Goal: Information Seeking & Learning: Learn about a topic

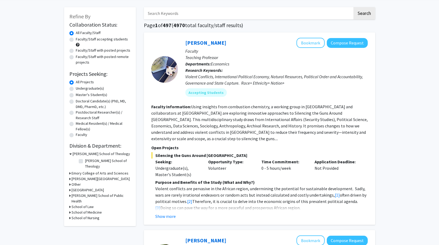
scroll to position [23, 0]
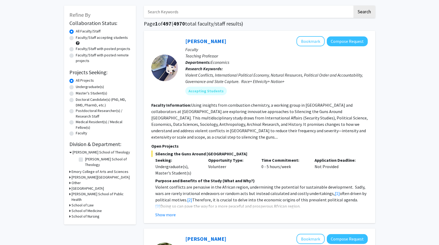
click at [76, 87] on label "Undergraduate(s)" at bounding box center [90, 87] width 28 height 6
click at [76, 87] on input "Undergraduate(s)" at bounding box center [77, 85] width 3 height 3
radio input "true"
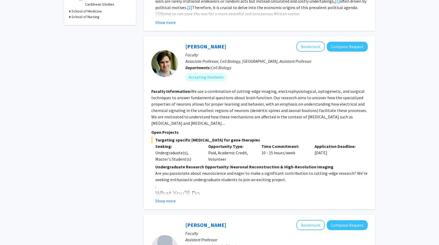
scroll to position [216, 0]
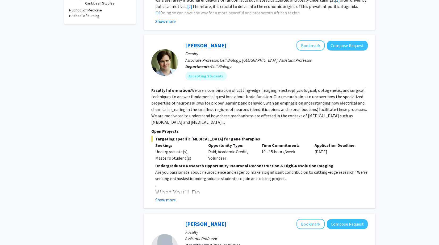
click at [166, 196] on button "Show more" at bounding box center [165, 199] width 20 height 6
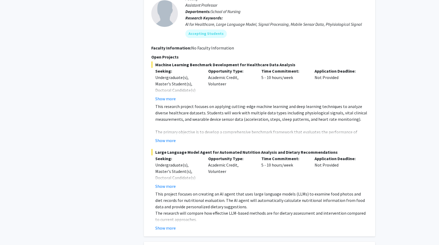
scroll to position [562, 0]
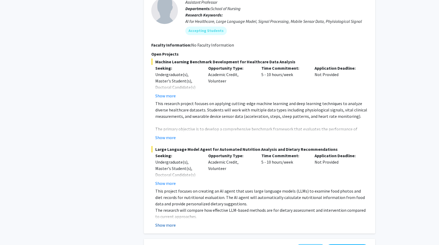
click at [169, 222] on button "Show more" at bounding box center [165, 225] width 20 height 6
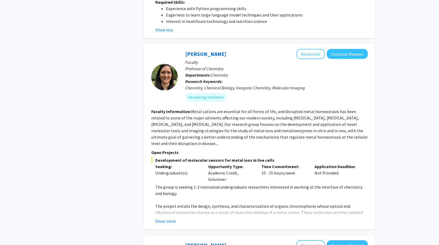
scroll to position [823, 0]
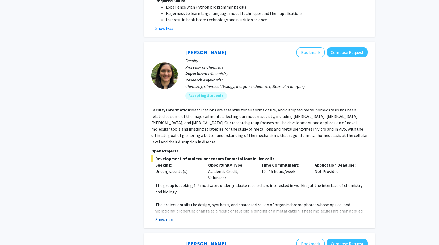
click at [169, 216] on button "Show more" at bounding box center [165, 219] width 20 height 6
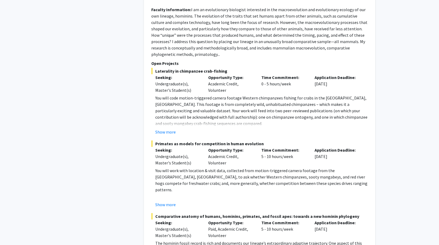
scroll to position [1304, 0]
click at [172, 201] on button "Show more" at bounding box center [165, 204] width 20 height 6
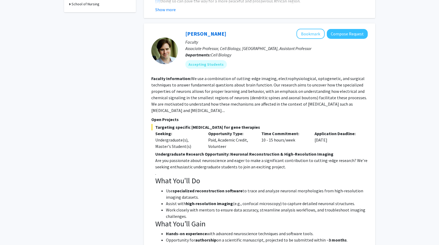
scroll to position [227, 0]
click at [193, 106] on fg-read-more "We use a combination of cutting-edge imaging, electrophysiological, optogenetic…" at bounding box center [259, 94] width 216 height 37
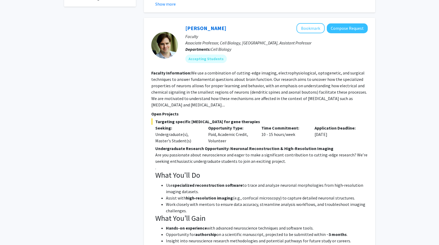
scroll to position [233, 0]
click at [192, 25] on link "[PERSON_NAME]" at bounding box center [205, 28] width 41 height 7
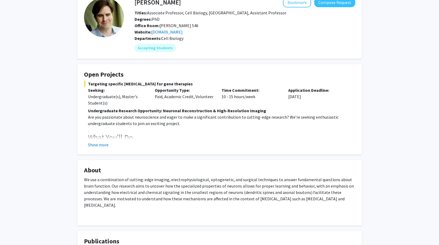
scroll to position [34, 0]
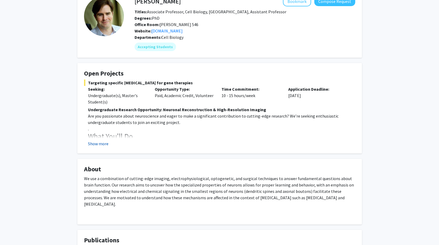
click at [101, 144] on button "Show more" at bounding box center [98, 143] width 20 height 6
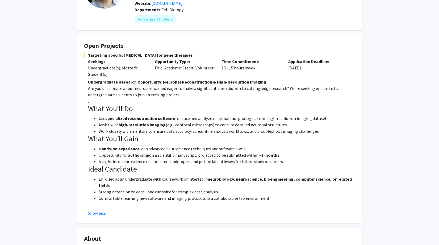
scroll to position [0, 0]
